Goal: Navigation & Orientation: Find specific page/section

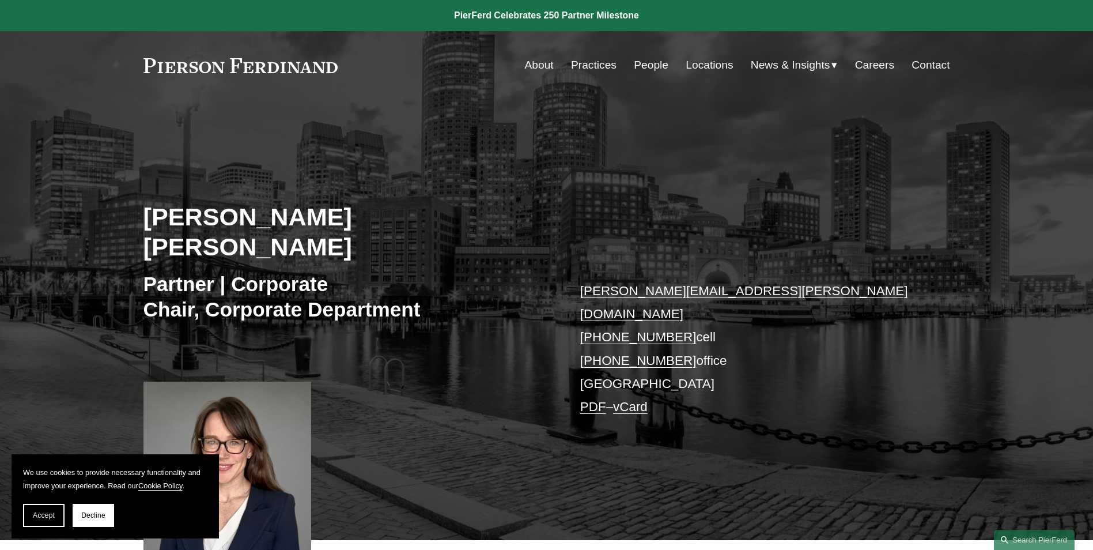
click at [229, 60] on link at bounding box center [240, 65] width 195 height 15
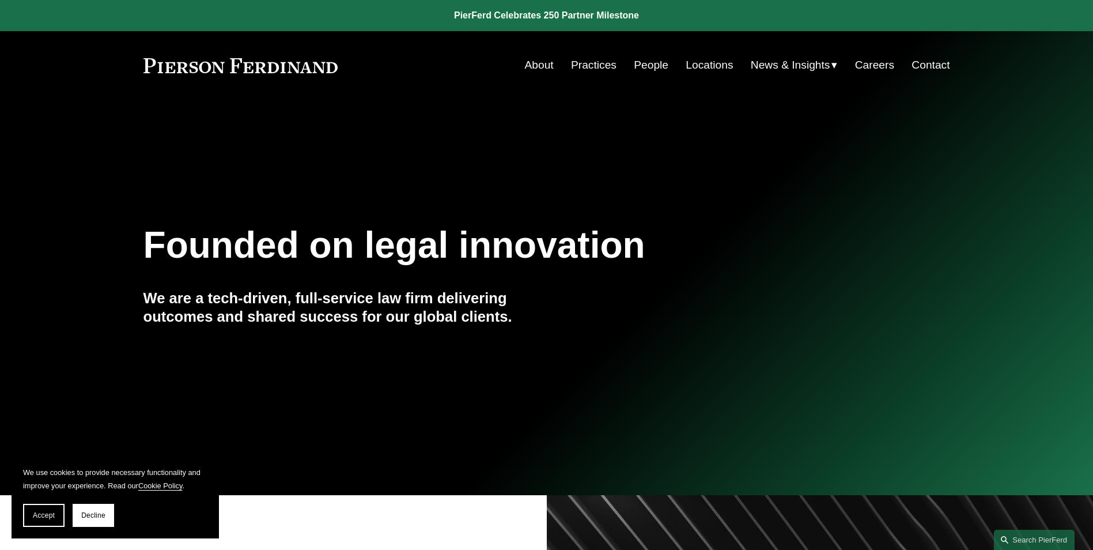
click at [702, 62] on link "Locations" at bounding box center [709, 65] width 47 height 22
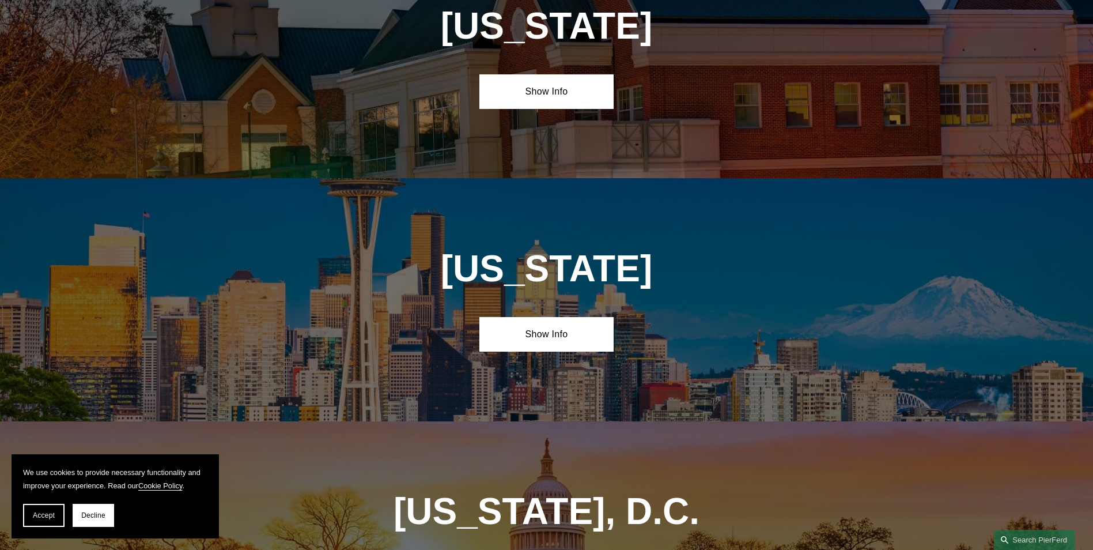
scroll to position [4852, 0]
